Goal: Information Seeking & Learning: Understand process/instructions

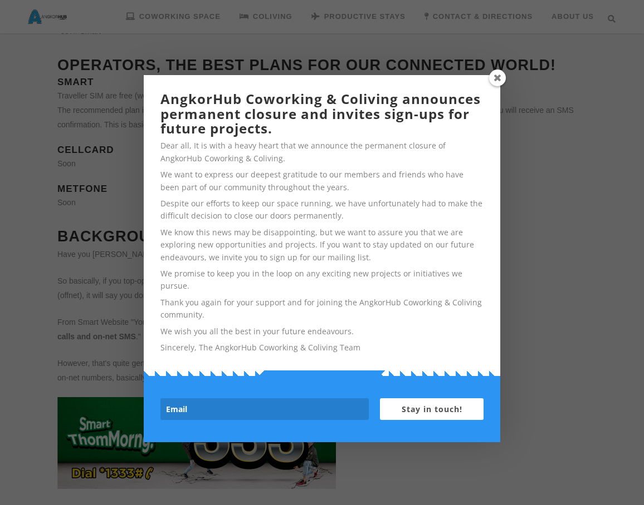
scroll to position [239, 0]
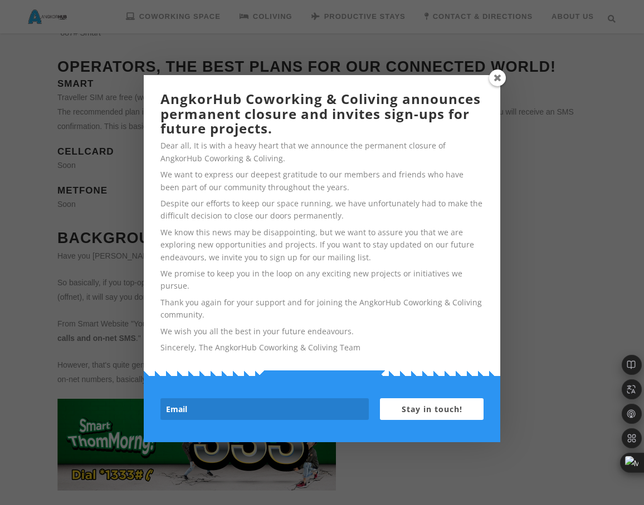
click at [503, 78] on span at bounding box center [497, 78] width 17 height 17
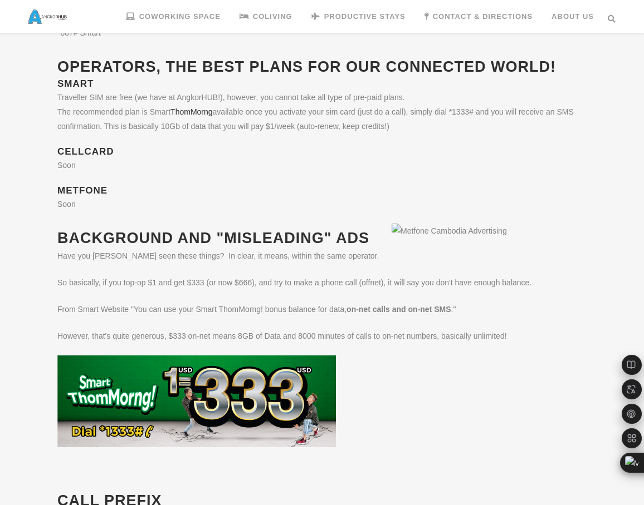
click at [584, 246] on h2 "Background and "misleading" ads" at bounding box center [321, 238] width 529 height 21
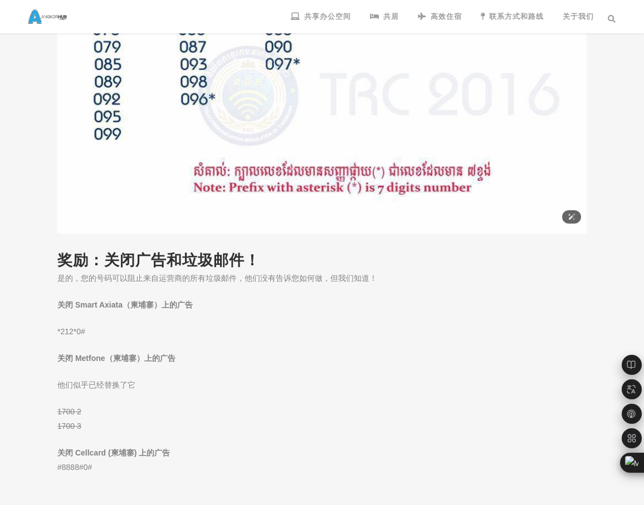
scroll to position [1142, 0]
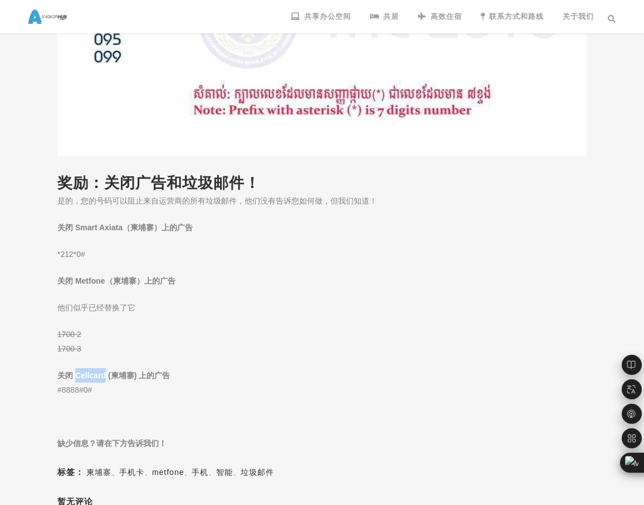
drag, startPoint x: 77, startPoint y: 376, endPoint x: 109, endPoint y: 375, distance: 31.7
click at [109, 375] on font "关闭 Cellcard (柬埔寨) 上的广告" at bounding box center [113, 375] width 112 height 9
copy font "Cellcard"
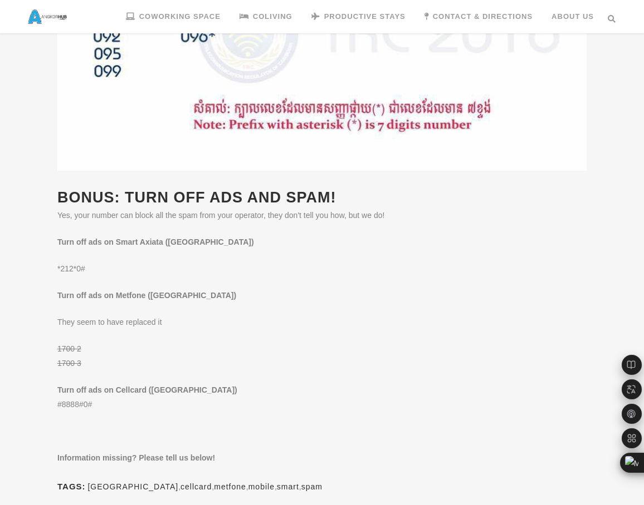
scroll to position [1171, 0]
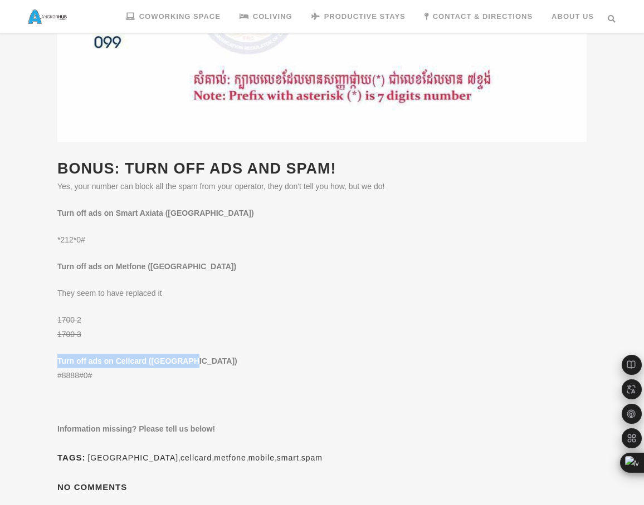
drag, startPoint x: 58, startPoint y: 373, endPoint x: 204, endPoint y: 372, distance: 145.9
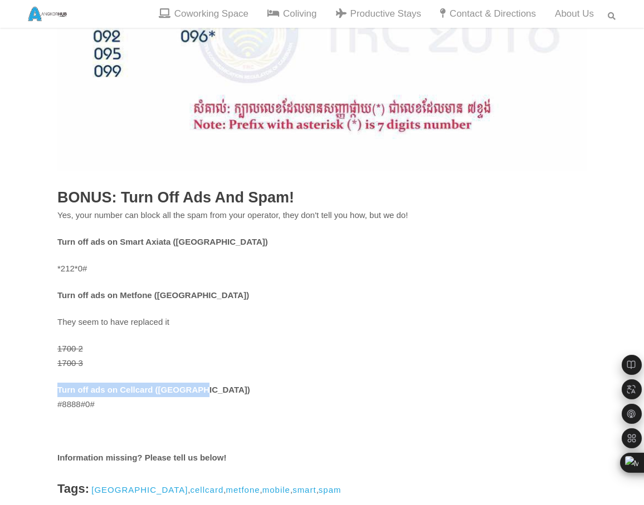
click at [204, 383] on p "Turn off ads on Cellcard ([GEOGRAPHIC_DATA]) #8888#0#" at bounding box center [321, 397] width 529 height 29
copy strong "Turn off ads on Cellcard ([GEOGRAPHIC_DATA])"
